Goal: Task Accomplishment & Management: Complete application form

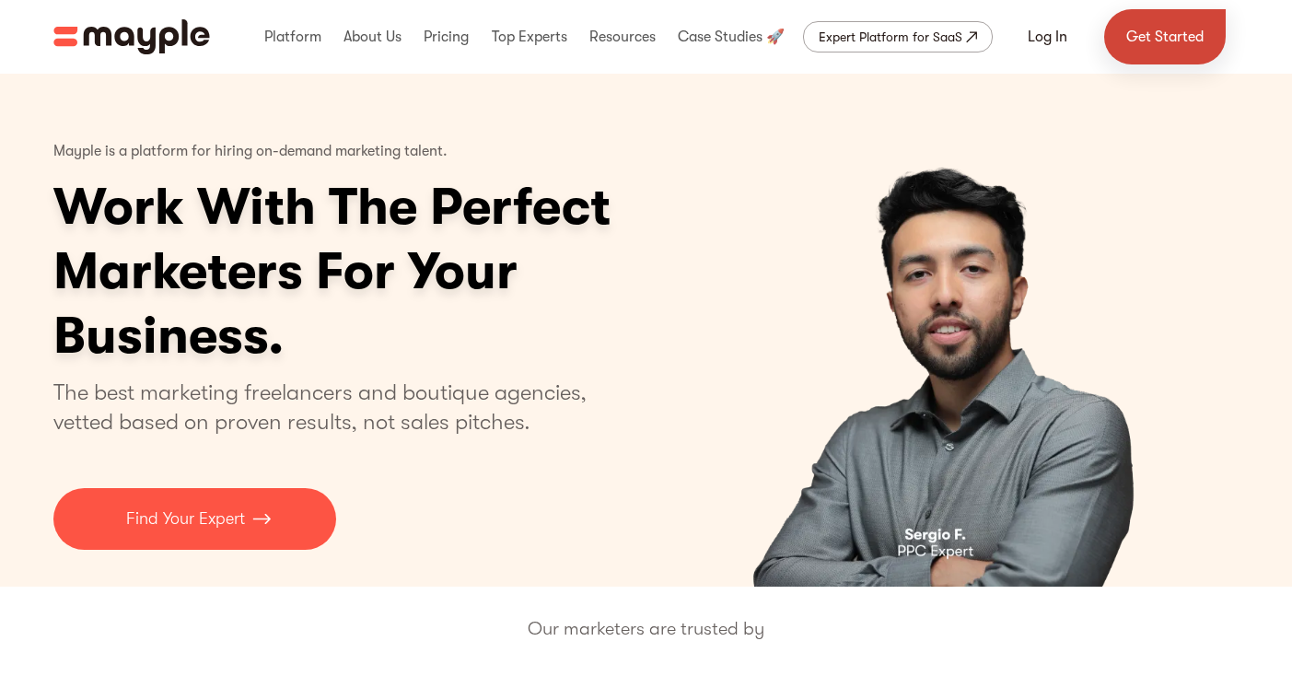
click at [1156, 53] on link "Get Started" at bounding box center [1165, 36] width 122 height 55
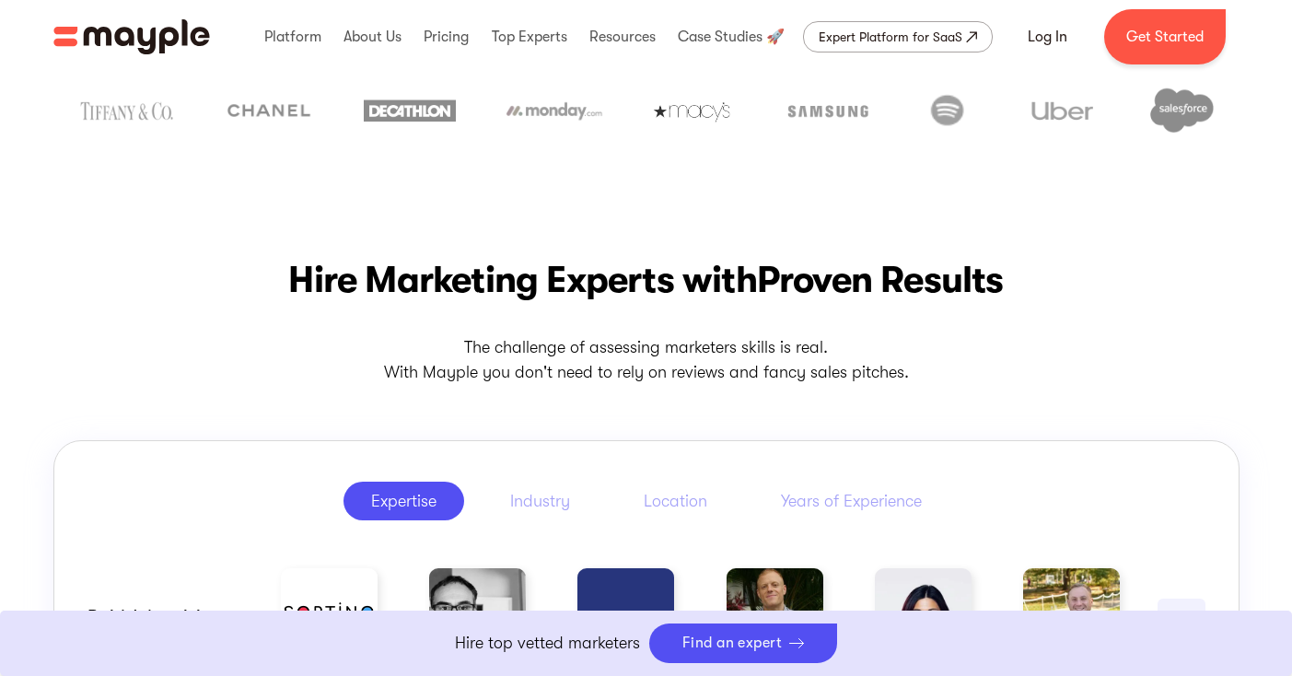
scroll to position [634, 0]
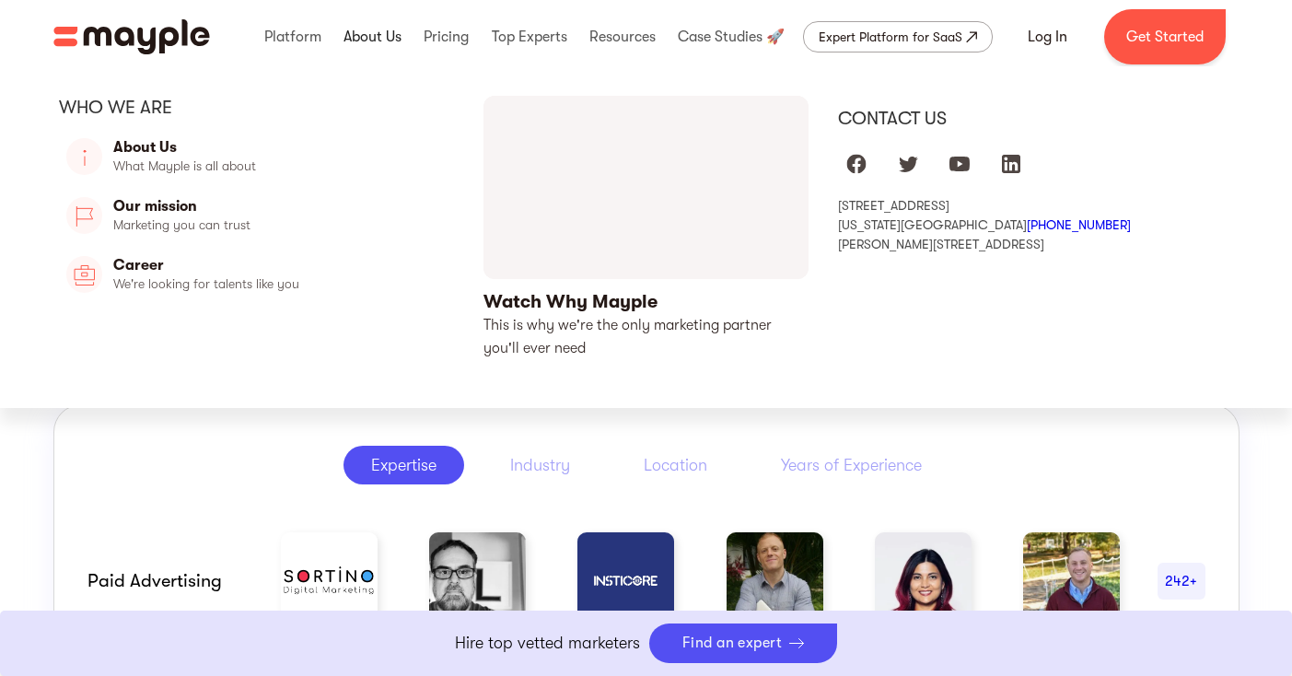
click at [371, 31] on link at bounding box center [372, 36] width 67 height 59
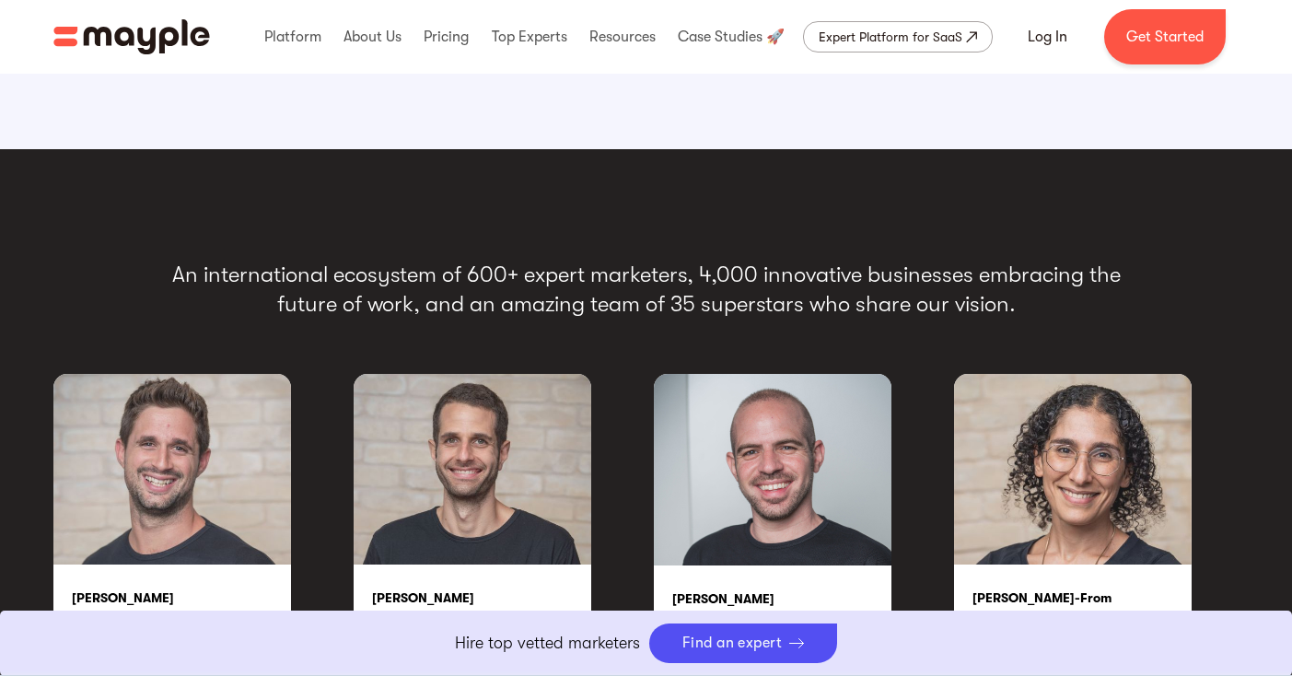
scroll to position [3159, 0]
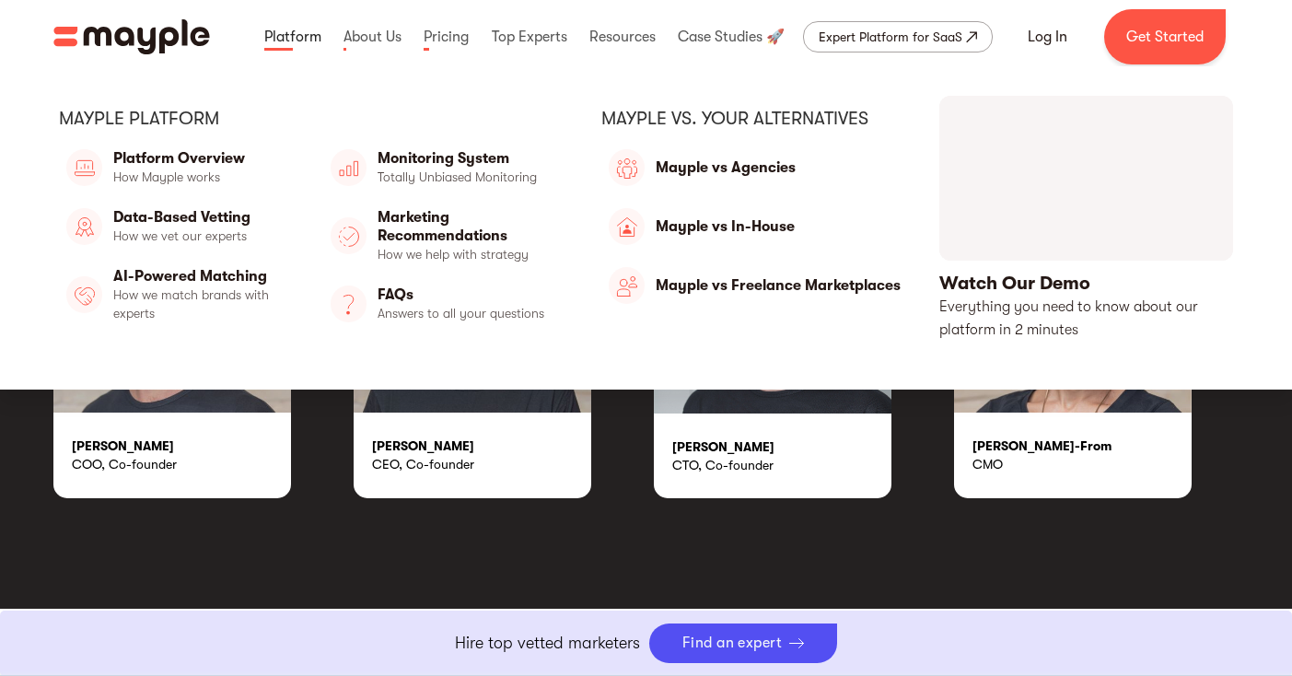
click at [308, 29] on link at bounding box center [293, 36] width 66 height 59
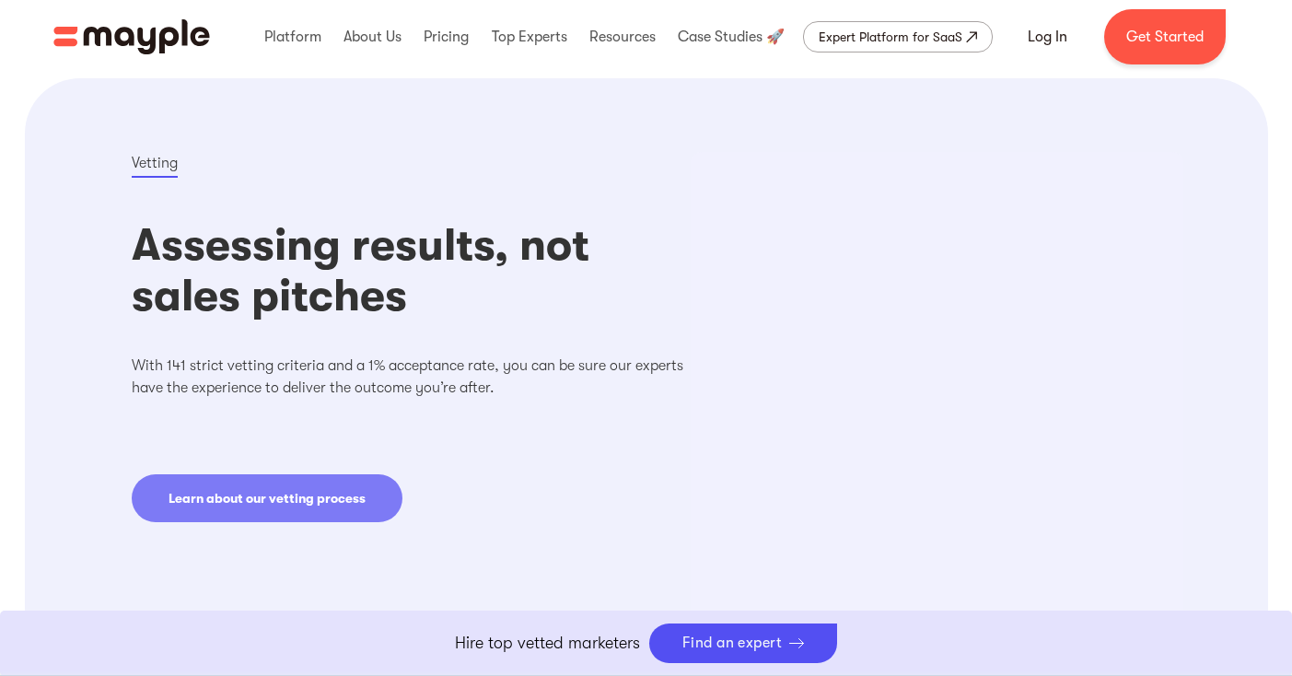
scroll to position [1359, 0]
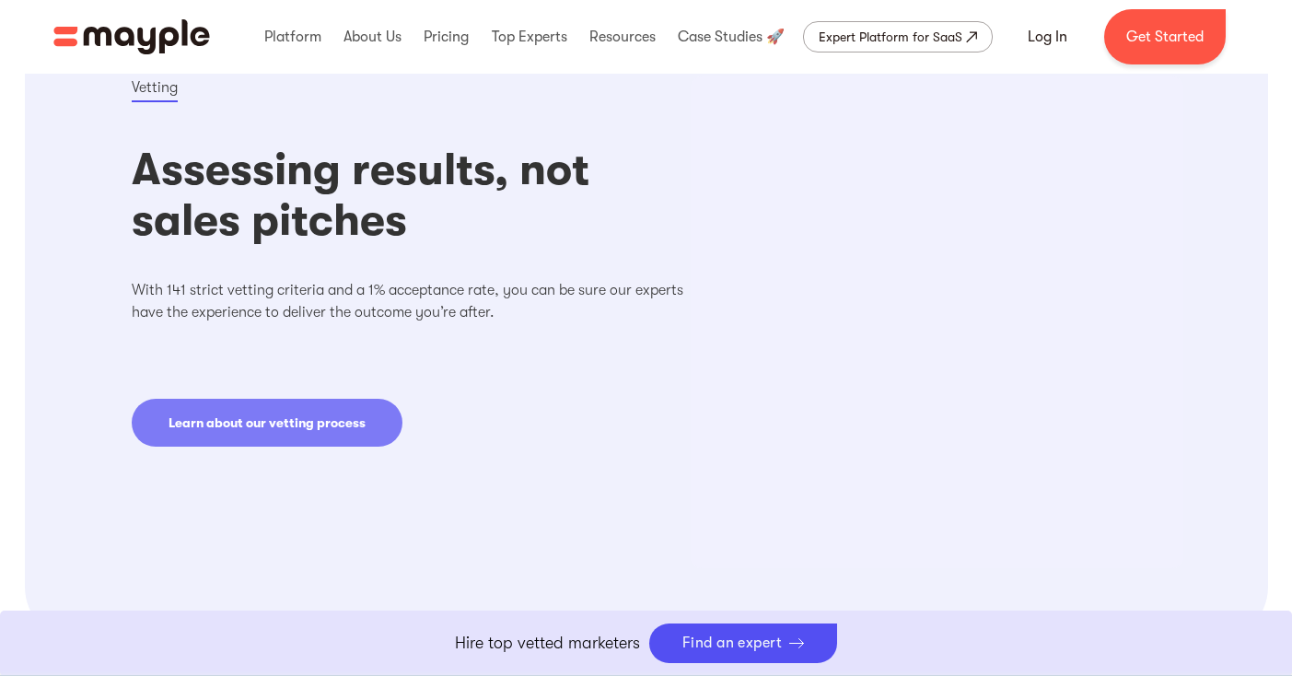
click at [181, 37] on img "home" at bounding box center [131, 36] width 157 height 35
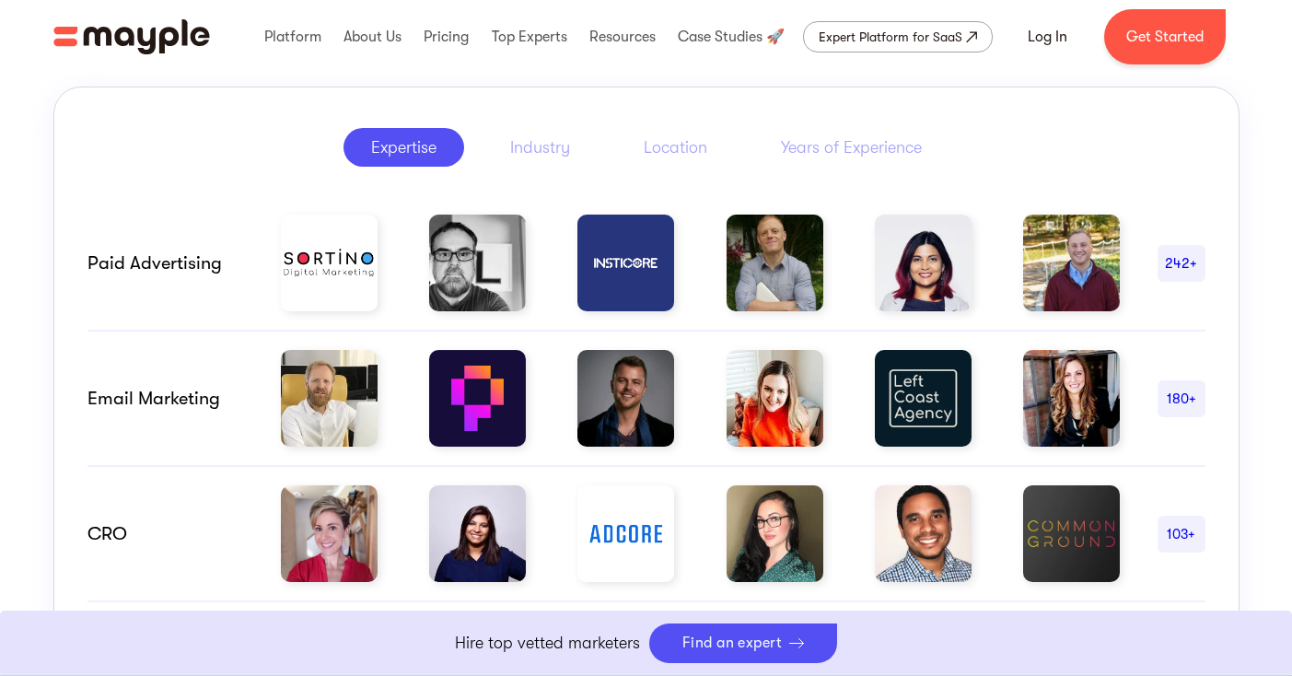
scroll to position [949, 0]
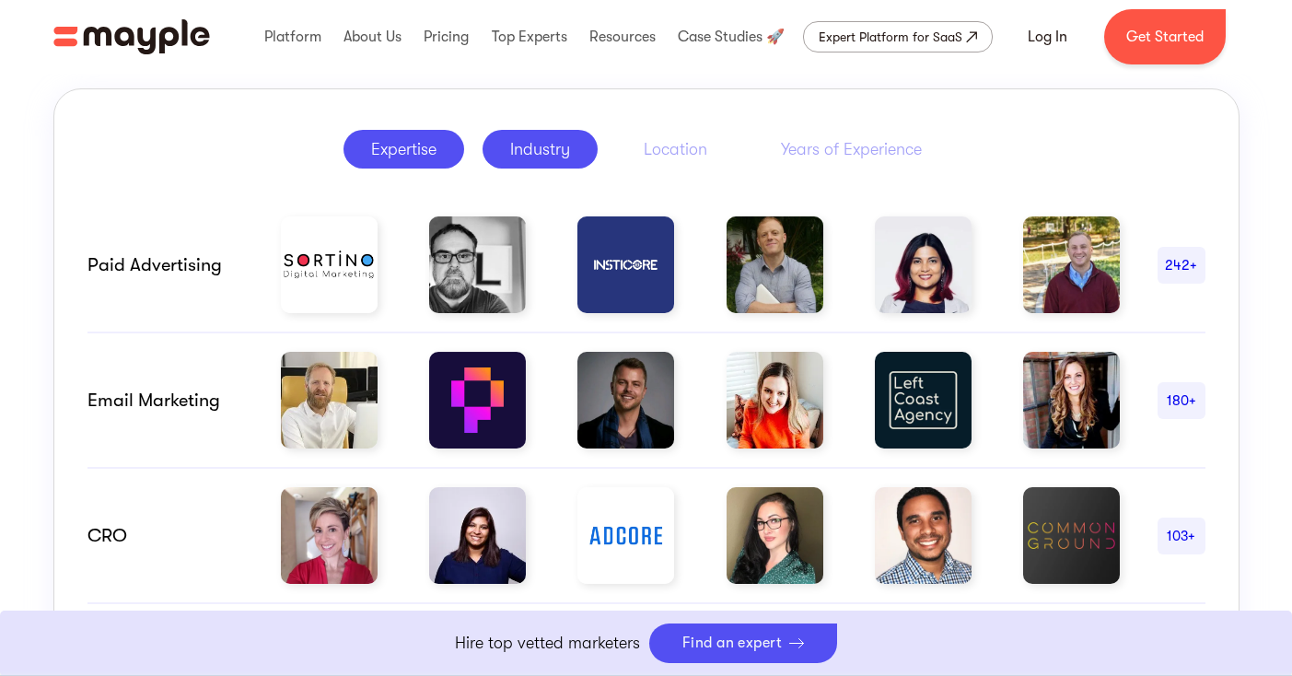
click at [550, 157] on div "Industry" at bounding box center [540, 149] width 60 height 22
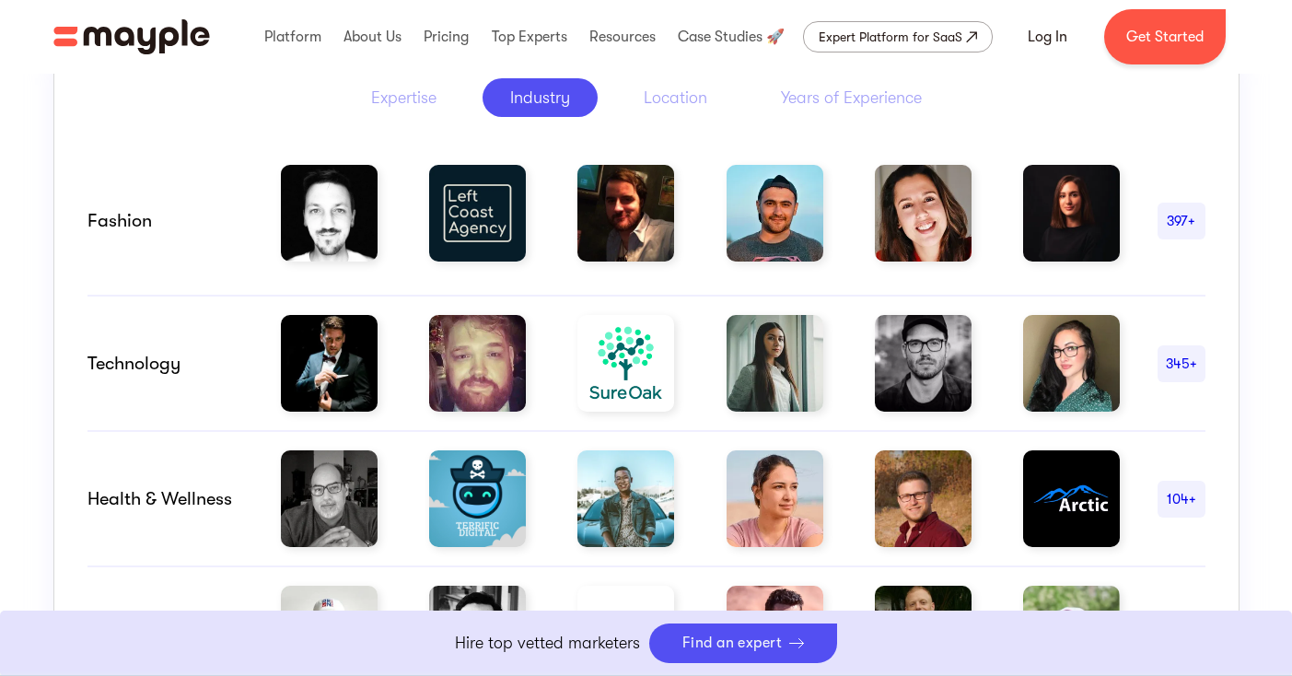
scroll to position [1003, 0]
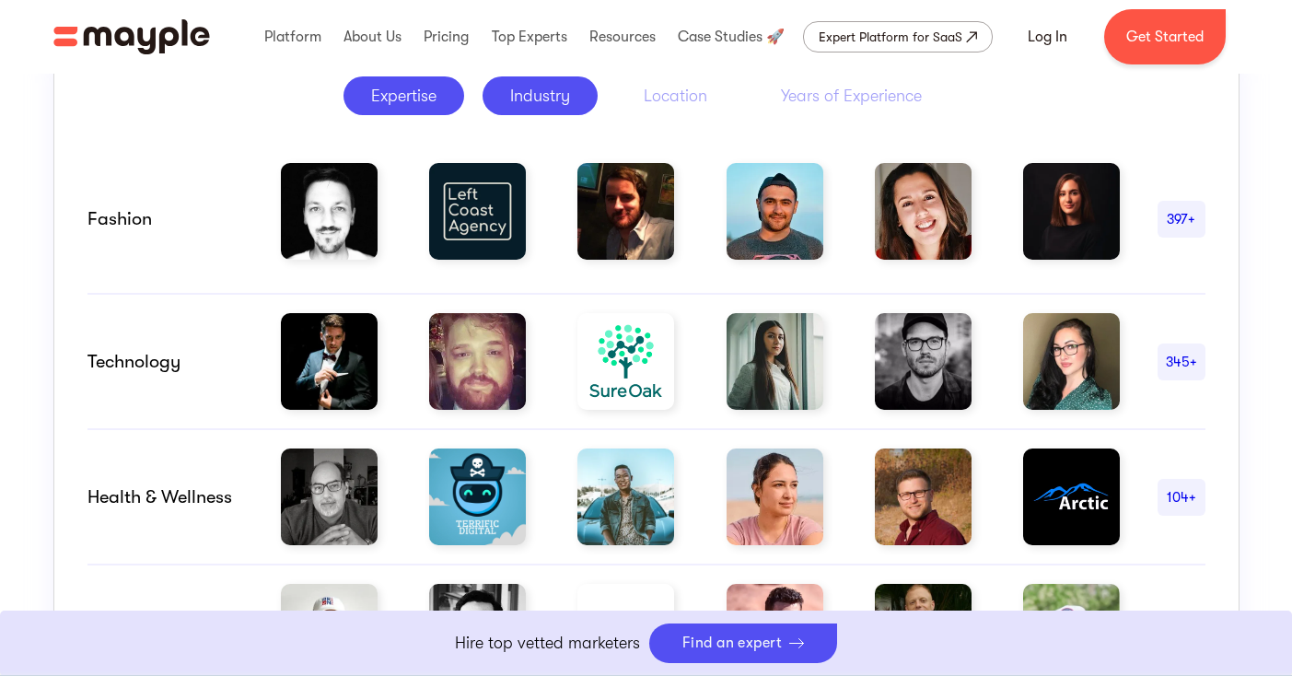
click at [405, 113] on link "Expertise" at bounding box center [403, 95] width 121 height 39
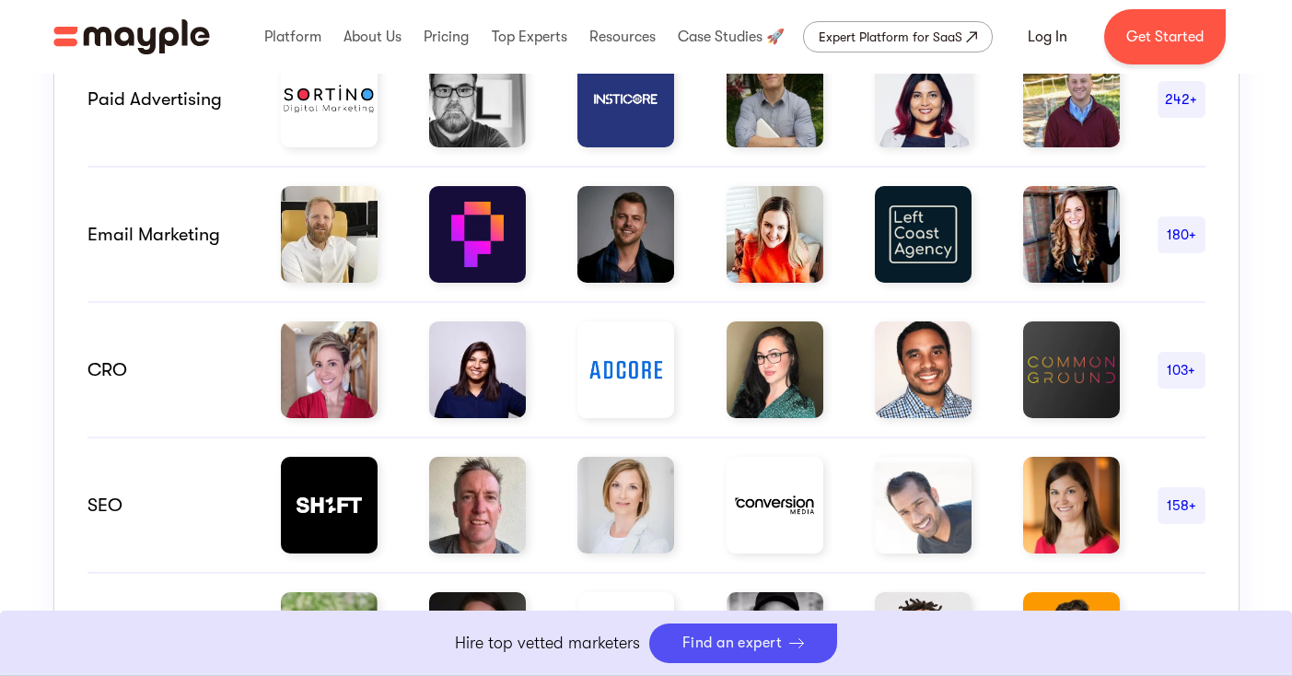
scroll to position [588, 0]
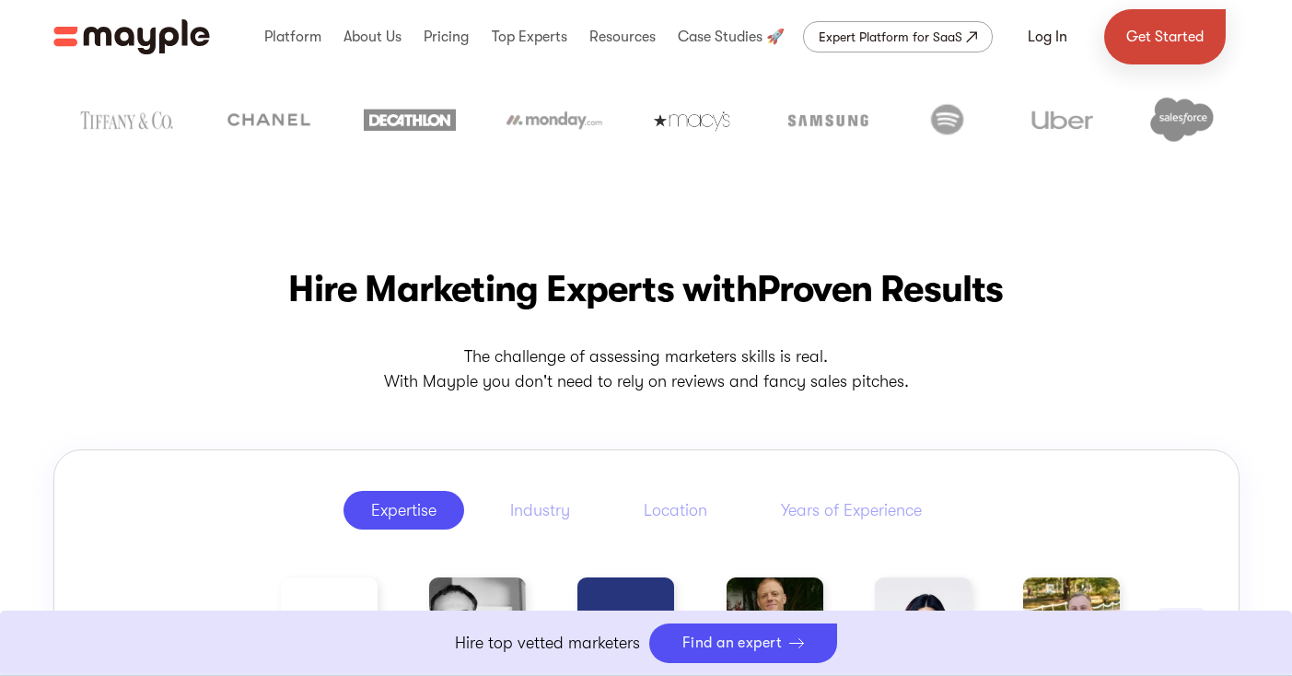
click at [1180, 42] on link "Get Started" at bounding box center [1165, 36] width 122 height 55
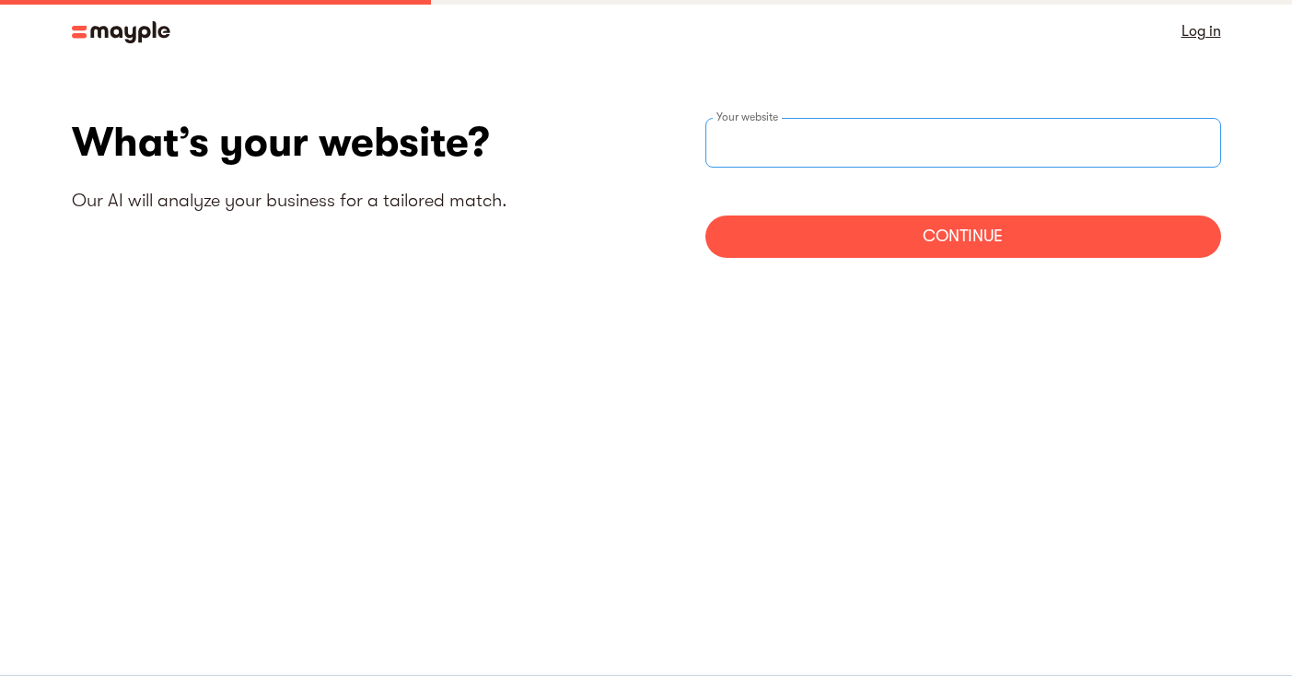
click at [993, 130] on input "websiteStep" at bounding box center [963, 143] width 516 height 50
paste input "[URL][DOMAIN_NAME]"
type input "[URL][DOMAIN_NAME]"
click at [945, 235] on div "Continue" at bounding box center [963, 236] width 516 height 42
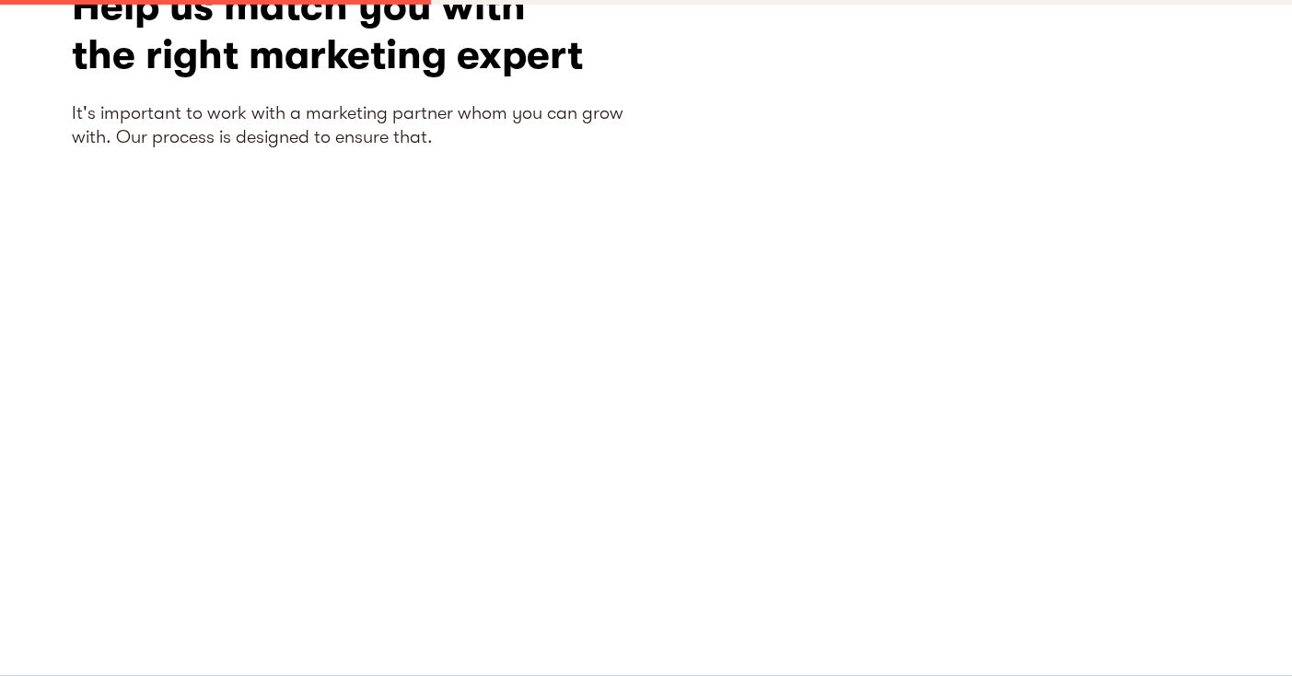
scroll to position [136, 0]
